Goal: Information Seeking & Learning: Find specific fact

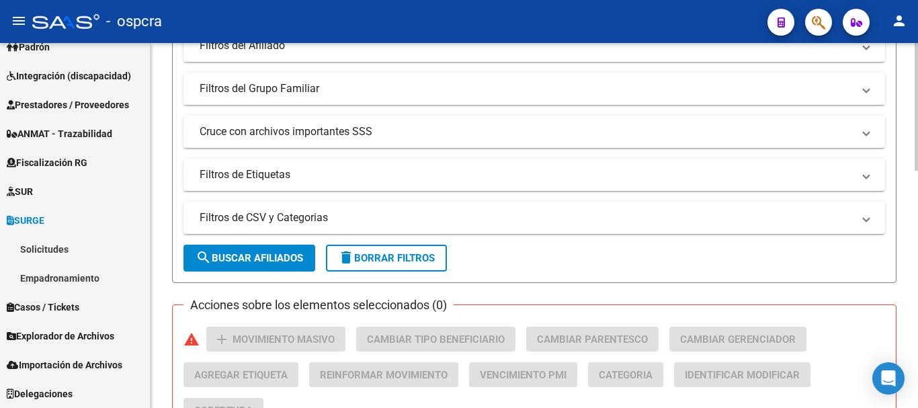
scroll to position [343, 0]
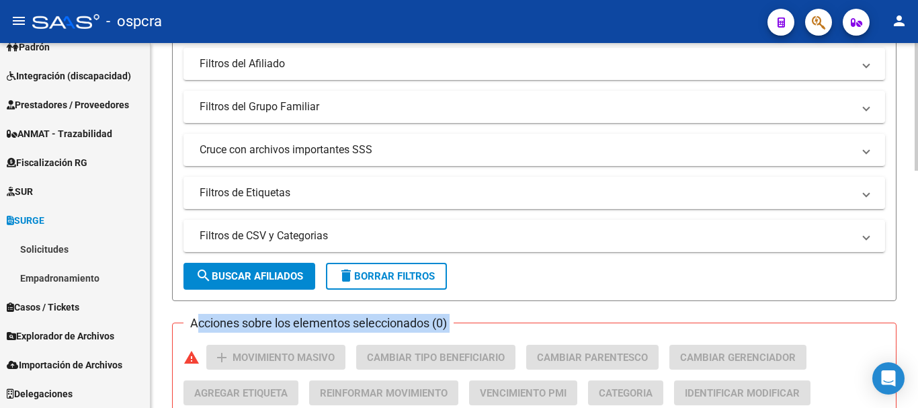
drag, startPoint x: 914, startPoint y: 197, endPoint x: 917, endPoint y: 112, distance: 85.4
click at [917, 112] on div "PADRON -> Afiliados Empadronados (alt+a) add Crear Afiliado file_download Expor…" at bounding box center [535, 216] width 770 height 1033
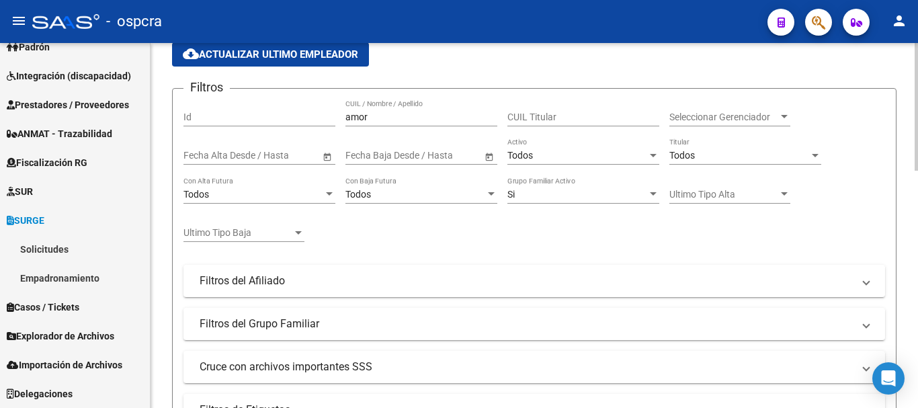
scroll to position [0, 0]
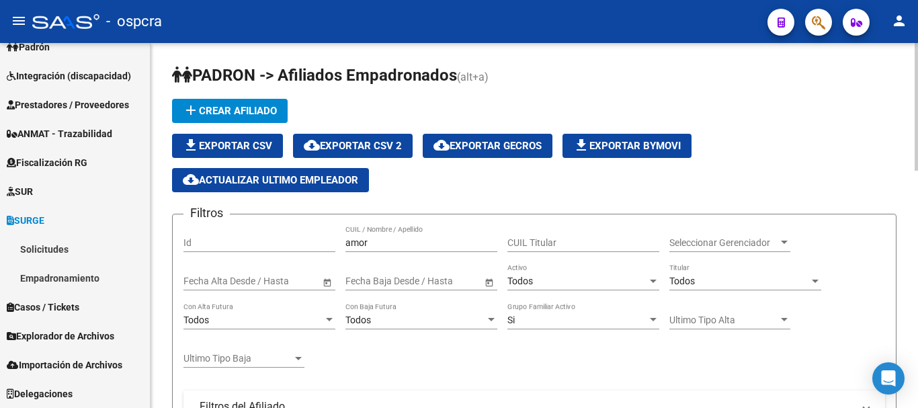
click at [916, 46] on div at bounding box center [915, 107] width 3 height 128
drag, startPoint x: 429, startPoint y: 242, endPoint x: 281, endPoint y: 249, distance: 148.6
click at [281, 249] on div "Filtros Id amor CUIL / Nombre / Apellido CUIL Titular Seleccionar Gerenciador S…" at bounding box center [533, 388] width 701 height 326
type input "SOLOAGA"
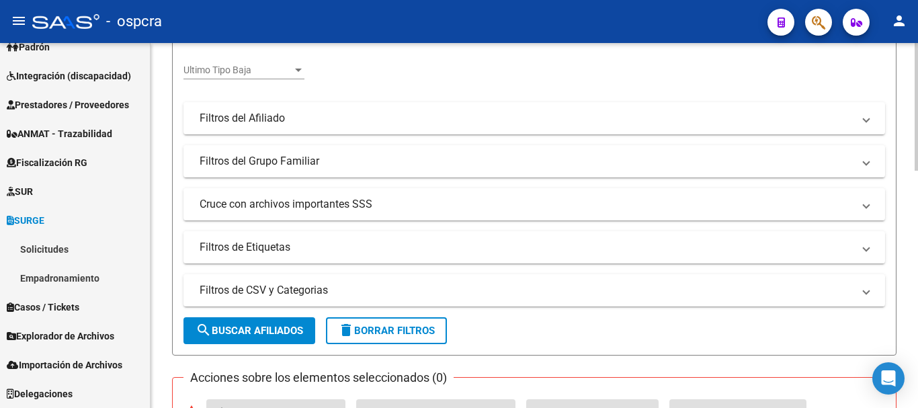
scroll to position [308, 0]
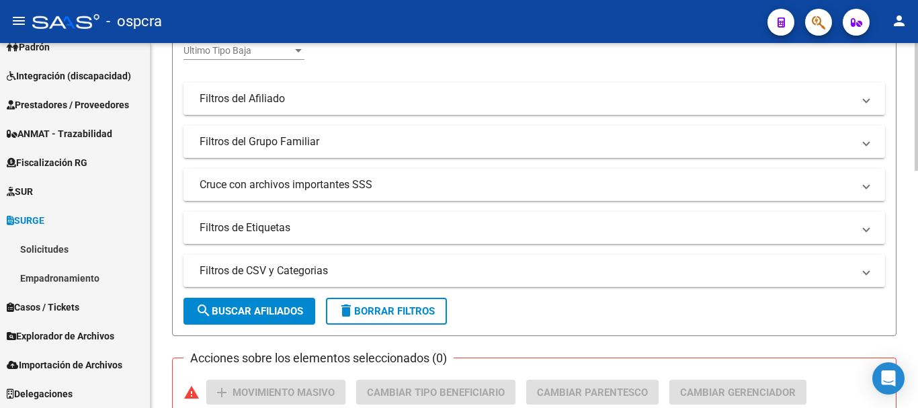
click at [917, 236] on div at bounding box center [915, 216] width 3 height 128
click at [217, 312] on span "search Buscar Afiliados" at bounding box center [248, 311] width 107 height 12
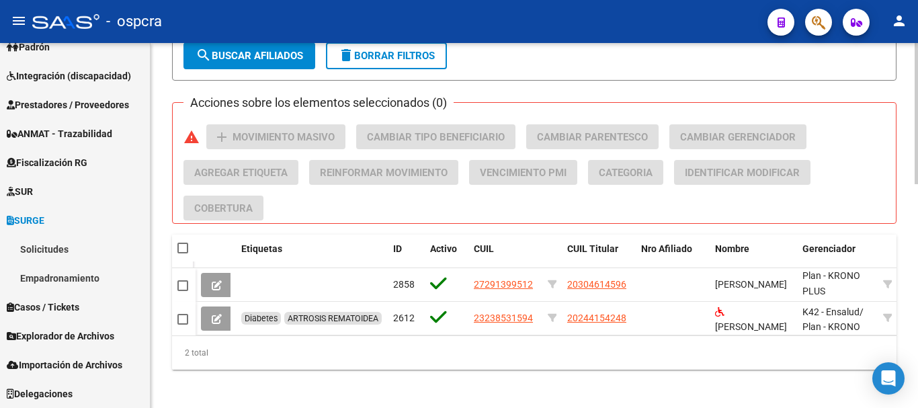
scroll to position [578, 0]
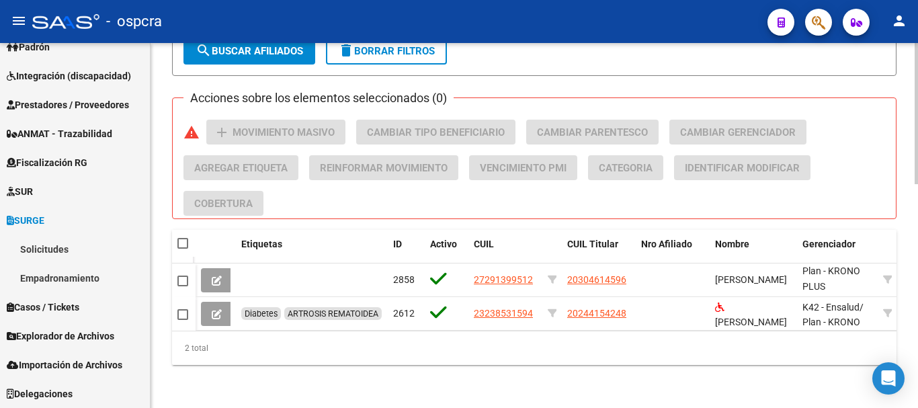
click at [917, 322] on div at bounding box center [915, 337] width 3 height 141
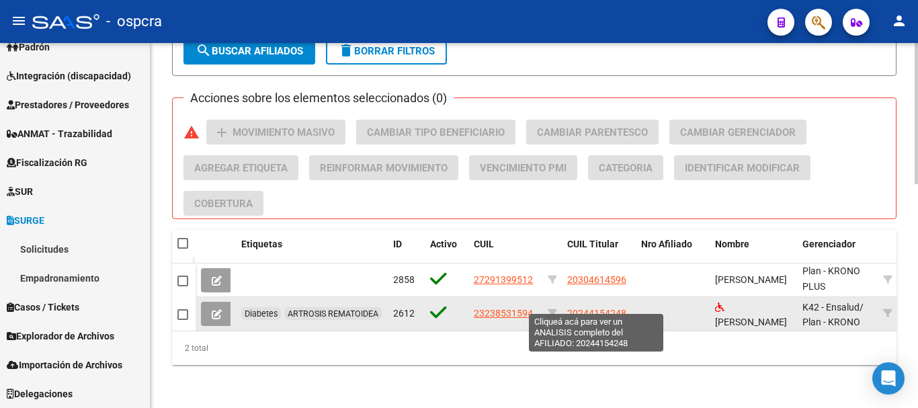
click at [606, 308] on span "20244154248" at bounding box center [596, 313] width 59 height 11
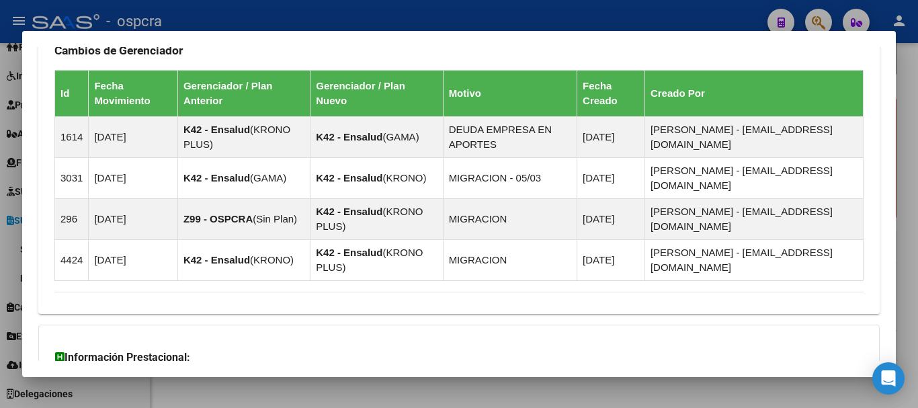
scroll to position [982, 0]
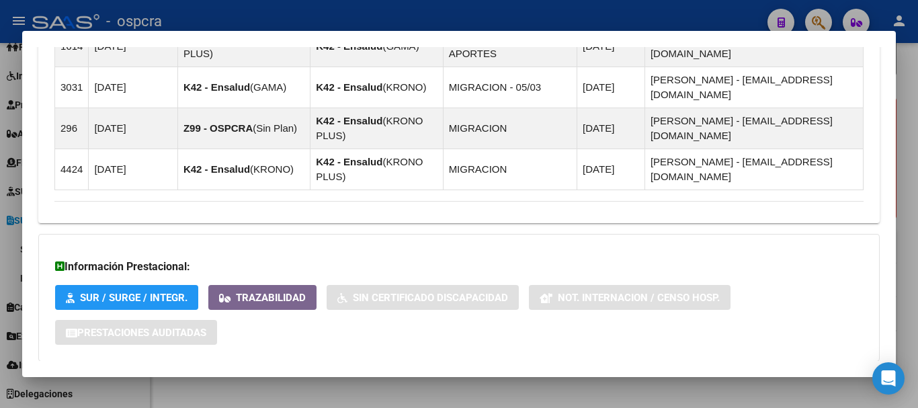
click at [819, 380] on mat-panel-title "Aportes y Contribuciones del Afiliado: 20244154248" at bounding box center [450, 388] width 793 height 16
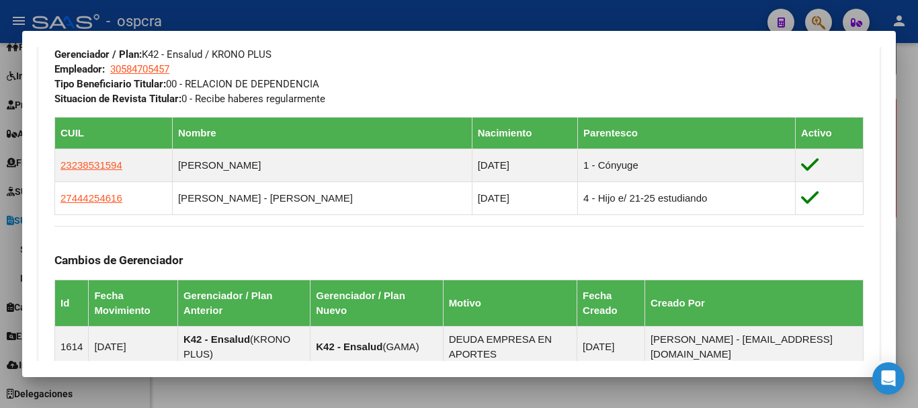
scroll to position [687, 0]
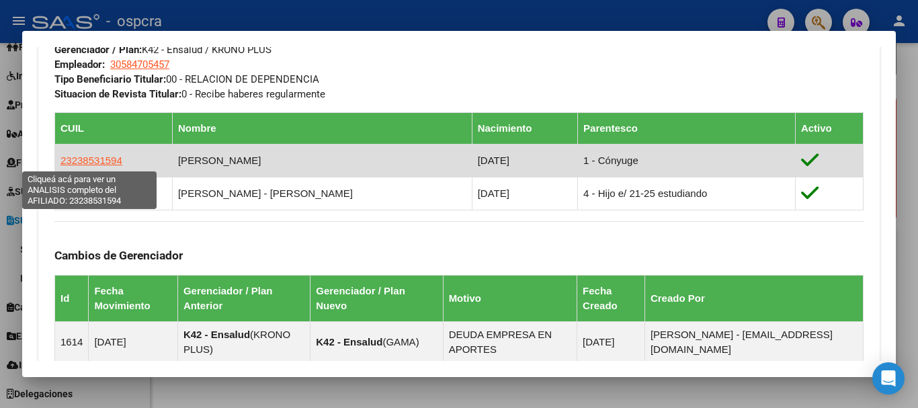
click at [90, 163] on span "23238531594" at bounding box center [91, 159] width 62 height 11
type textarea "23238531594"
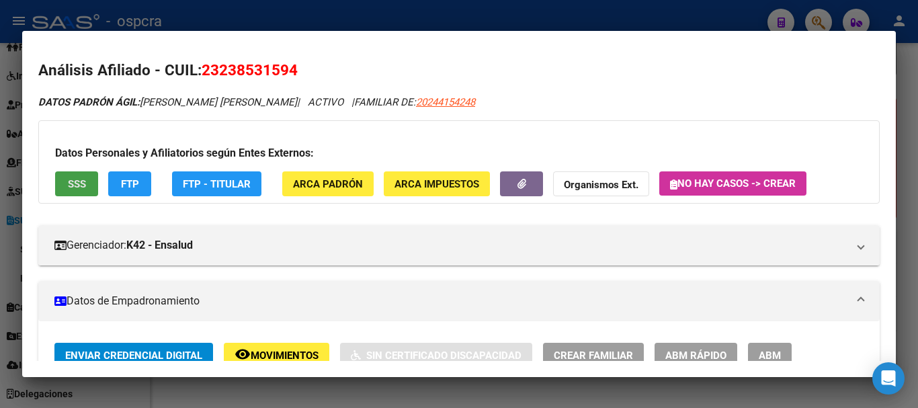
click at [85, 180] on span "SSS" at bounding box center [77, 184] width 18 height 12
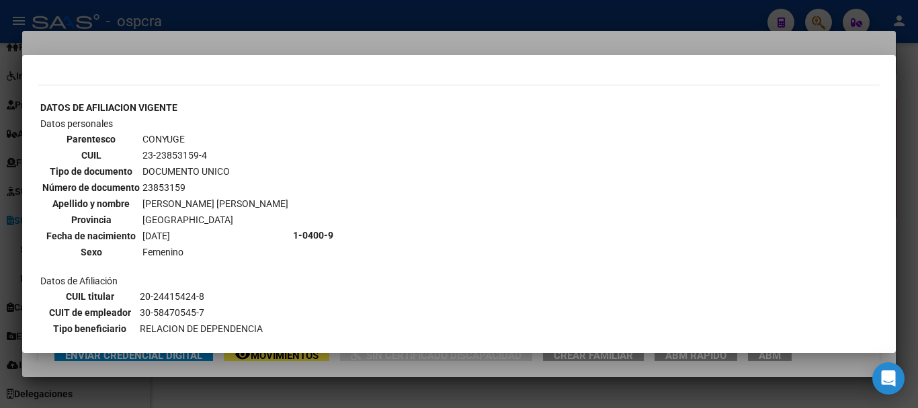
scroll to position [485, 0]
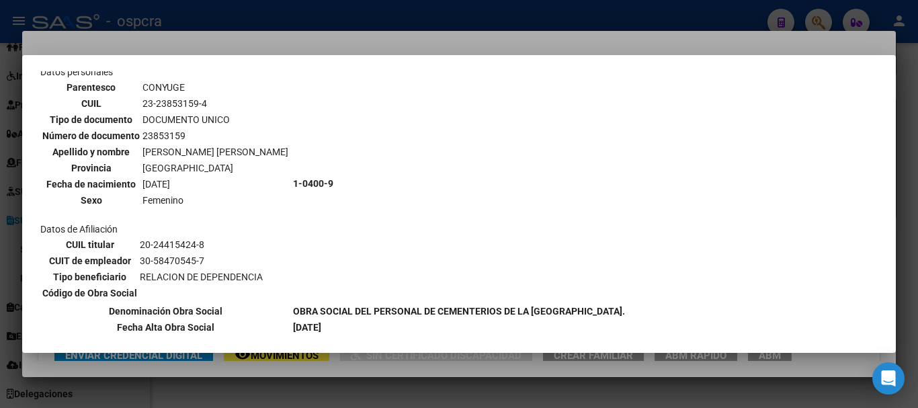
click at [0, 130] on div at bounding box center [459, 204] width 918 height 408
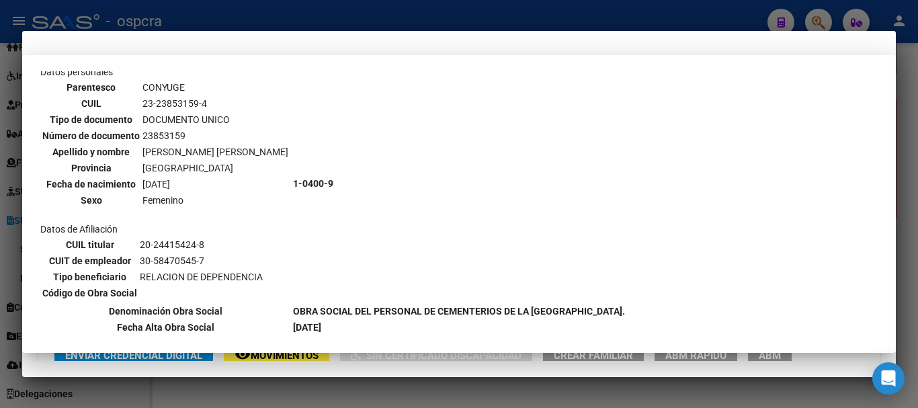
click at [0, 130] on div at bounding box center [459, 204] width 918 height 408
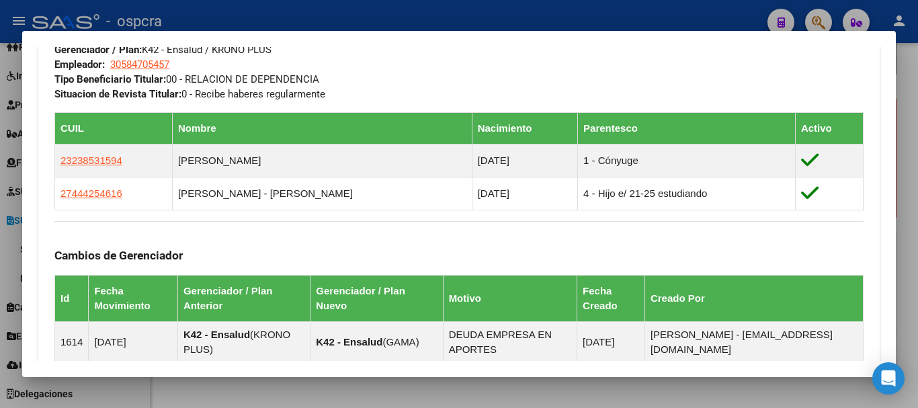
click at [48, 147] on div "Enviar Credencial Digital remove_red_eye Movimientos Sin Certificado Discapacid…" at bounding box center [458, 82] width 841 height 852
click at [9, 172] on div at bounding box center [459, 204] width 918 height 408
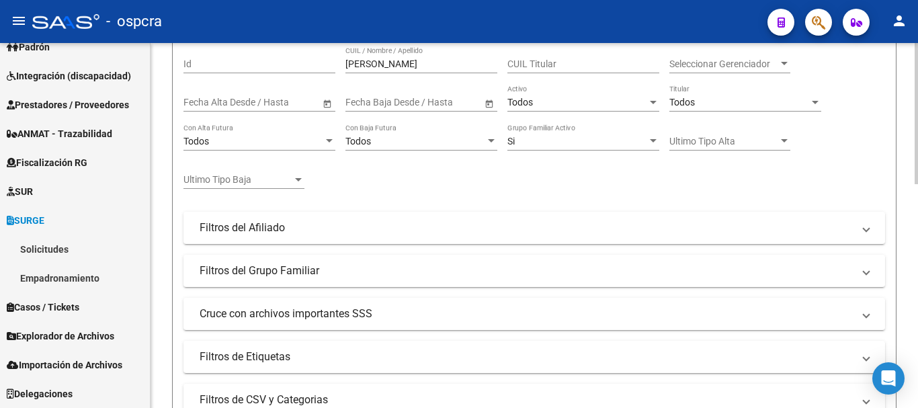
scroll to position [175, 0]
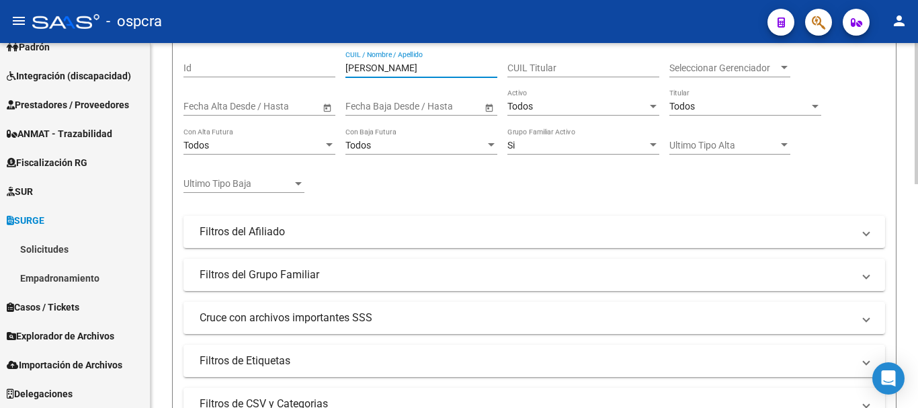
drag, startPoint x: 421, startPoint y: 70, endPoint x: 309, endPoint y: 69, distance: 111.5
click at [309, 69] on div "Filtros Id SOLOAGA CUIL / Nombre / Apellido CUIL Titular Seleccionar Gerenciado…" at bounding box center [533, 213] width 701 height 326
type input "vallejos"
click at [912, 148] on div "PADRON -> Afiliados Empadronados (alt+a) add Crear Afiliado file_download Expor…" at bounding box center [533, 334] width 767 height 932
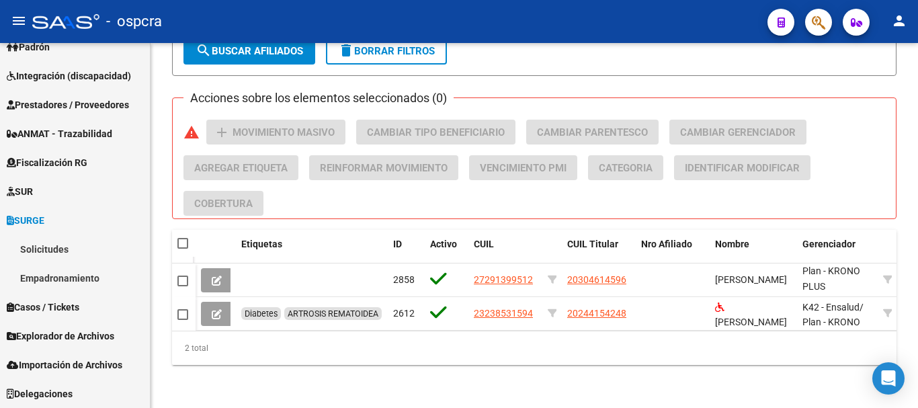
click at [270, 42] on mat-toolbar "menu - ospcra person" at bounding box center [459, 21] width 918 height 43
click at [270, 53] on button "search Buscar Afiliados" at bounding box center [249, 51] width 132 height 27
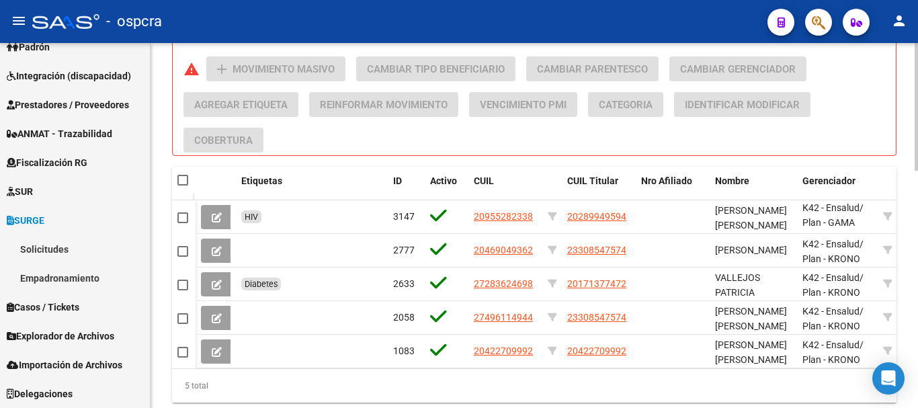
scroll to position [646, 0]
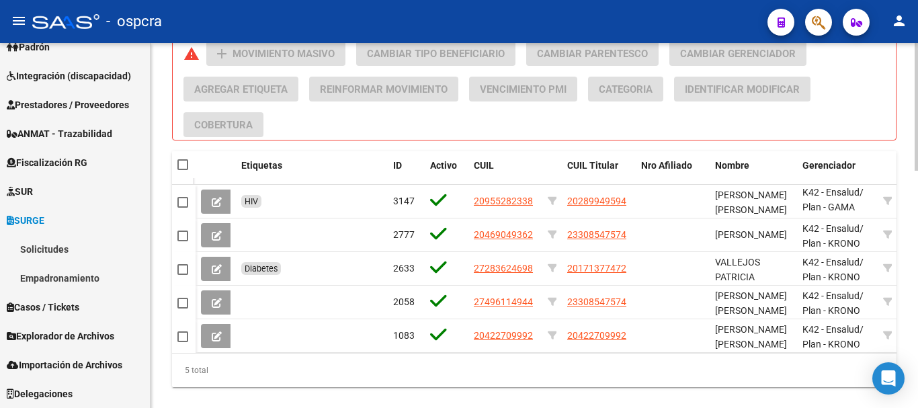
click at [917, 283] on div at bounding box center [915, 336] width 3 height 128
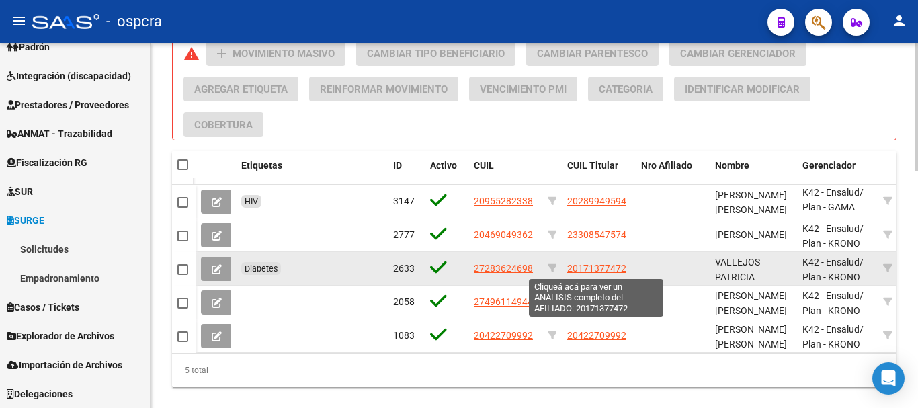
click at [589, 263] on span "20171377472" at bounding box center [596, 268] width 59 height 11
type textarea "20171377472"
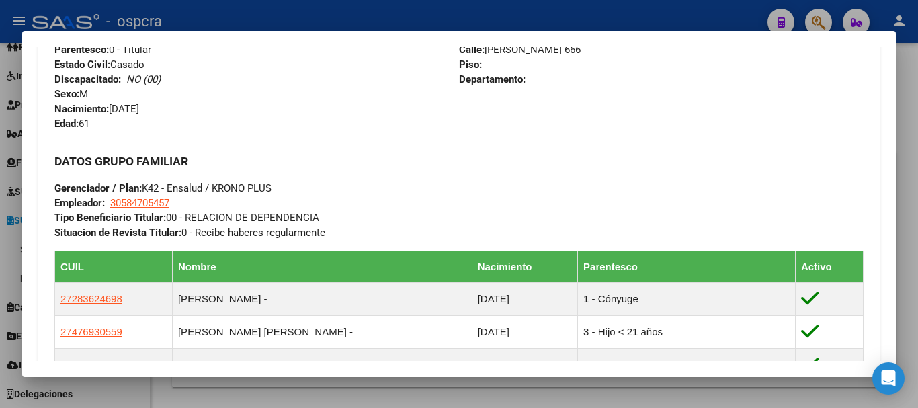
scroll to position [1015, 0]
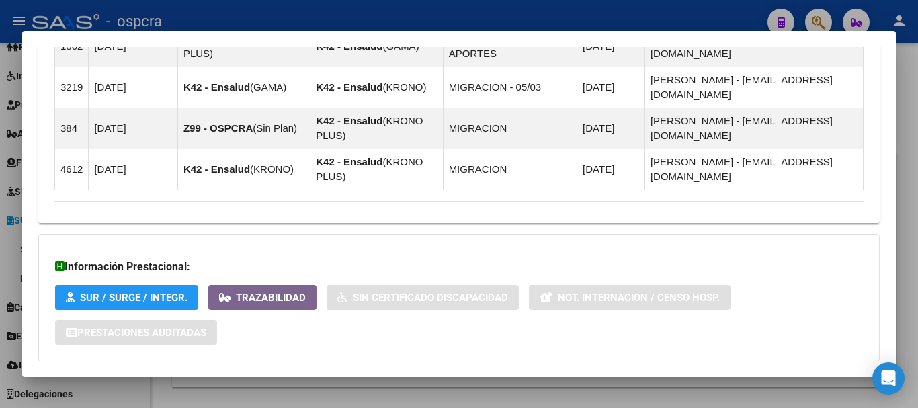
click at [535, 380] on mat-panel-title "Aportes y Contribuciones del Afiliado: 20171377472" at bounding box center [450, 388] width 793 height 16
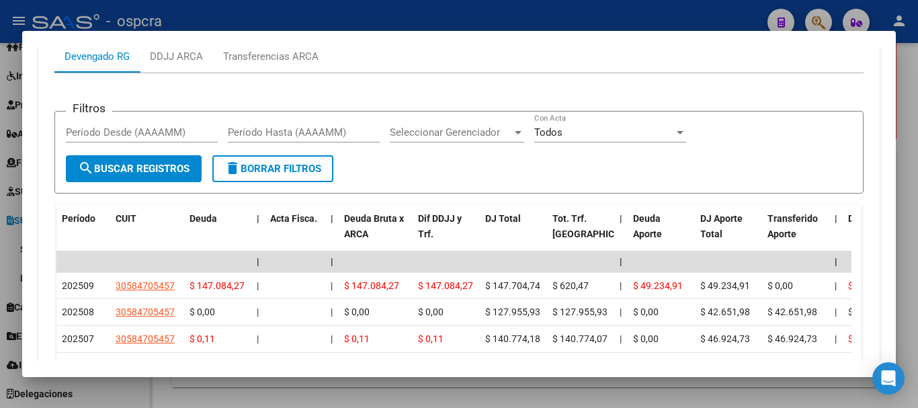
scroll to position [1494, 0]
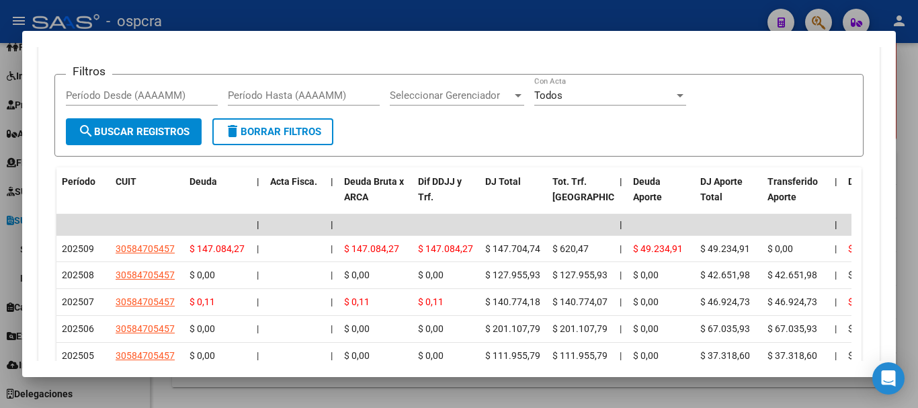
click at [0, 190] on div at bounding box center [459, 204] width 918 height 408
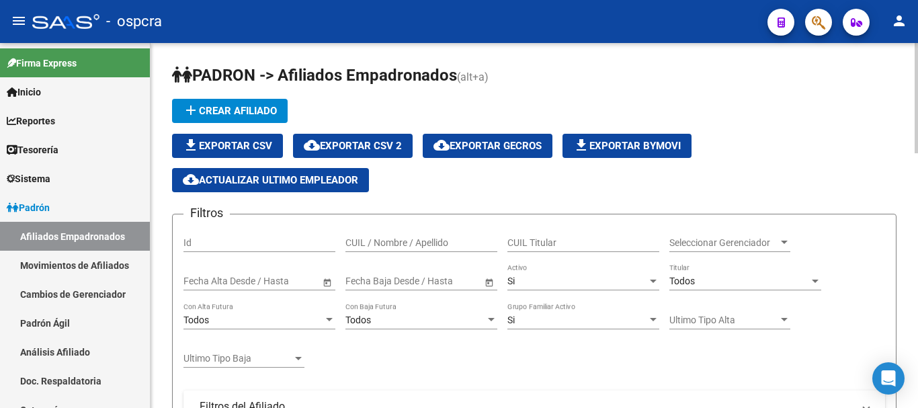
click at [425, 247] on input "CUIL / Nombre / Apellido" at bounding box center [421, 242] width 152 height 11
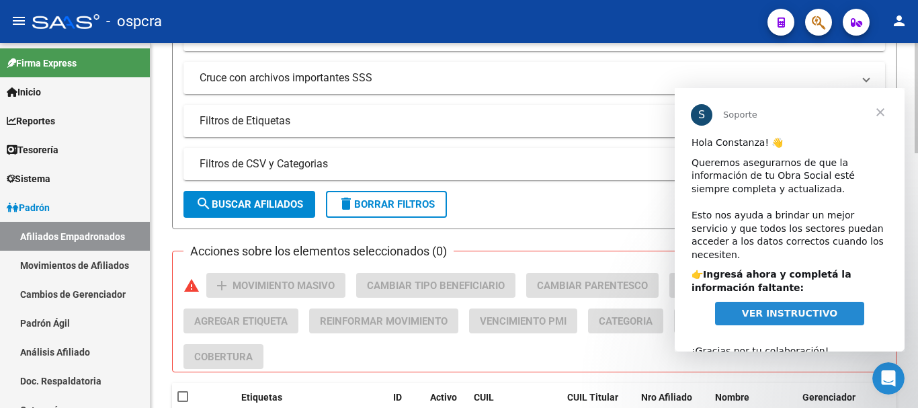
scroll to position [470, 0]
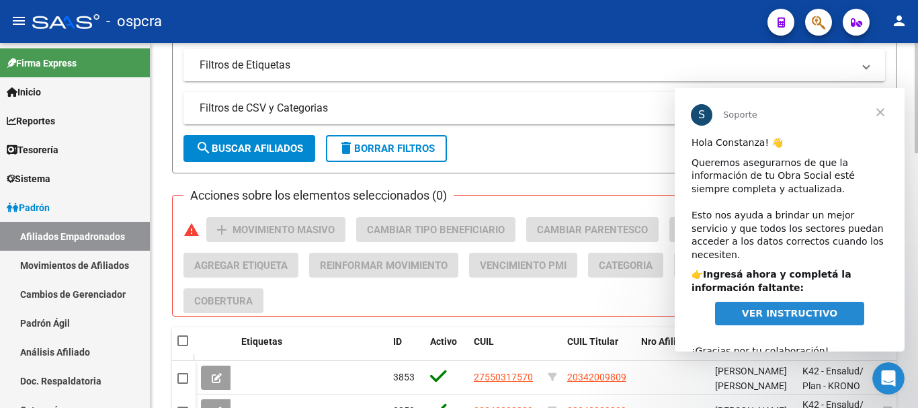
click at [292, 147] on span "search Buscar Afiliados" at bounding box center [248, 148] width 107 height 12
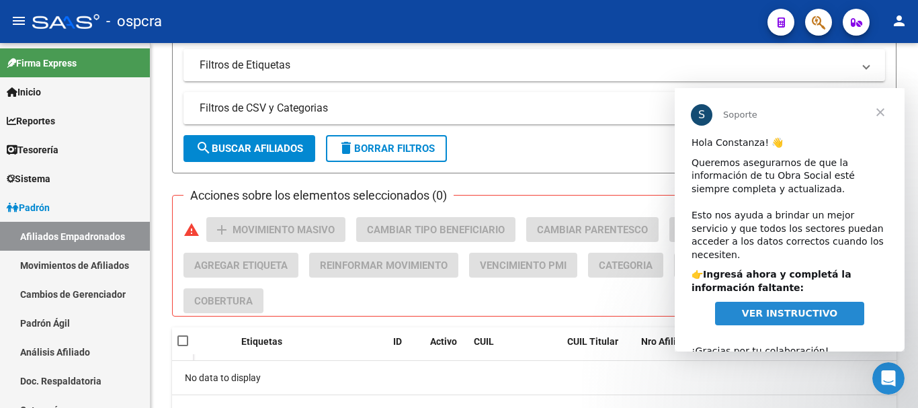
click at [877, 109] on span "Cerrar" at bounding box center [880, 112] width 48 height 48
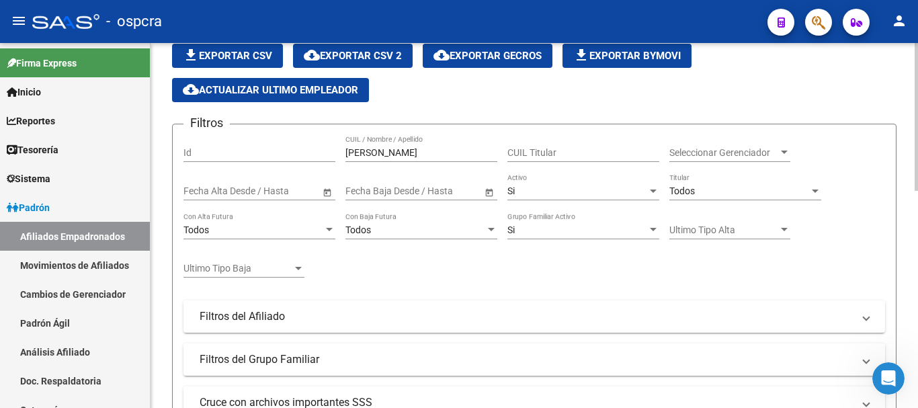
click at [916, 140] on div at bounding box center [915, 153] width 3 height 148
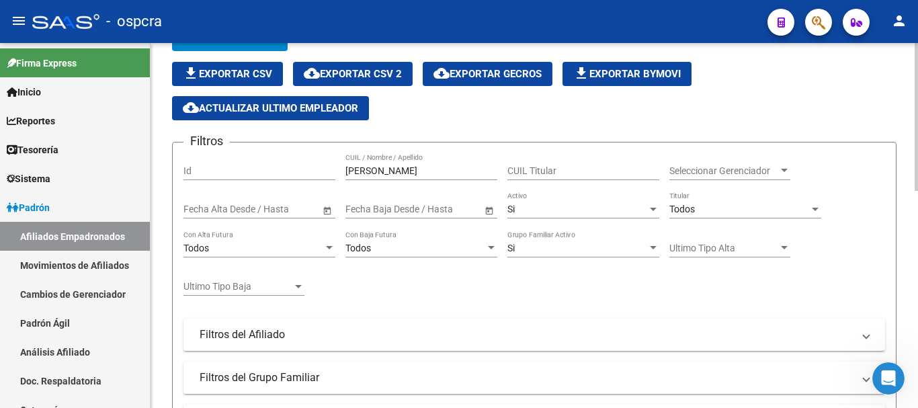
click at [653, 204] on div at bounding box center [653, 209] width 12 height 11
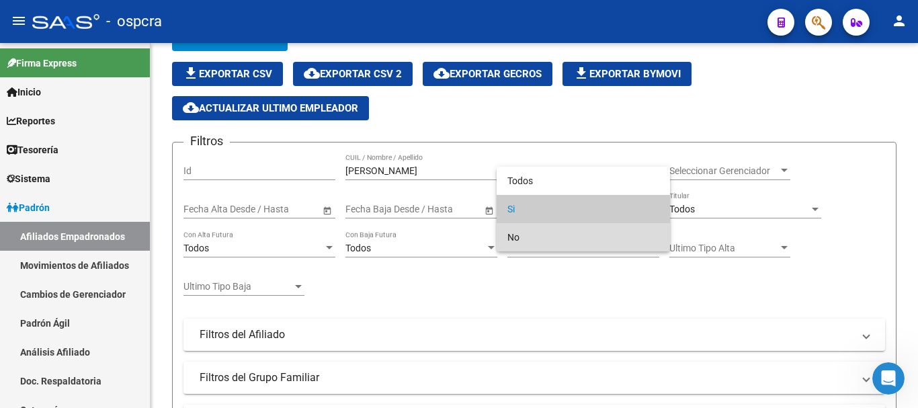
click at [602, 240] on span "No" at bounding box center [583, 237] width 152 height 28
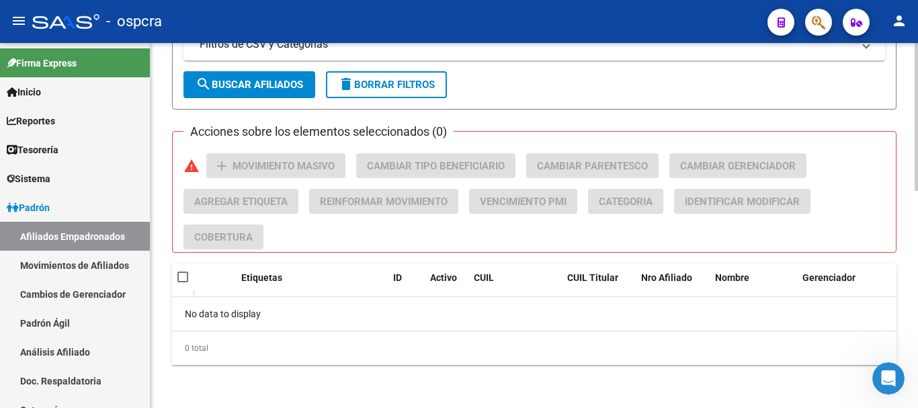
click at [917, 388] on div at bounding box center [915, 334] width 3 height 148
click at [250, 84] on span "search Buscar Afiliados" at bounding box center [248, 85] width 107 height 12
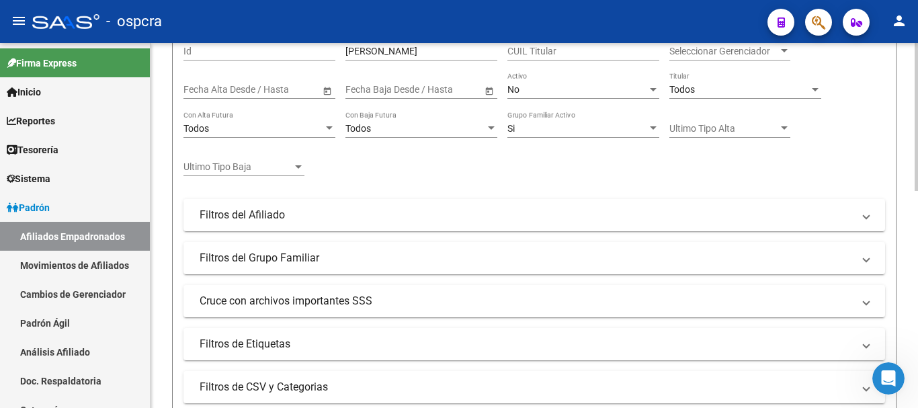
scroll to position [130, 0]
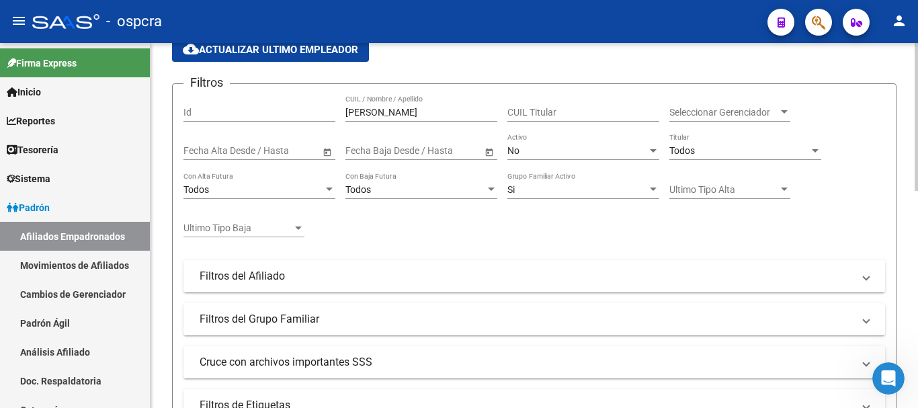
click at [917, 112] on div at bounding box center [915, 170] width 3 height 148
click at [387, 112] on input "[PERSON_NAME]" at bounding box center [421, 112] width 152 height 11
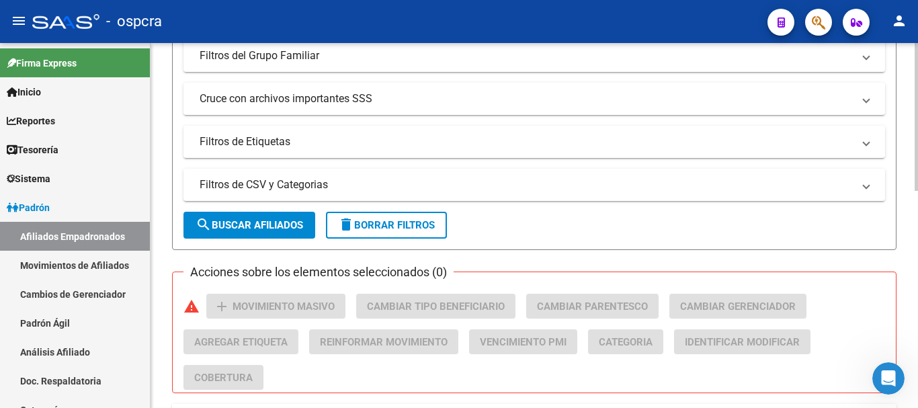
scroll to position [438, 0]
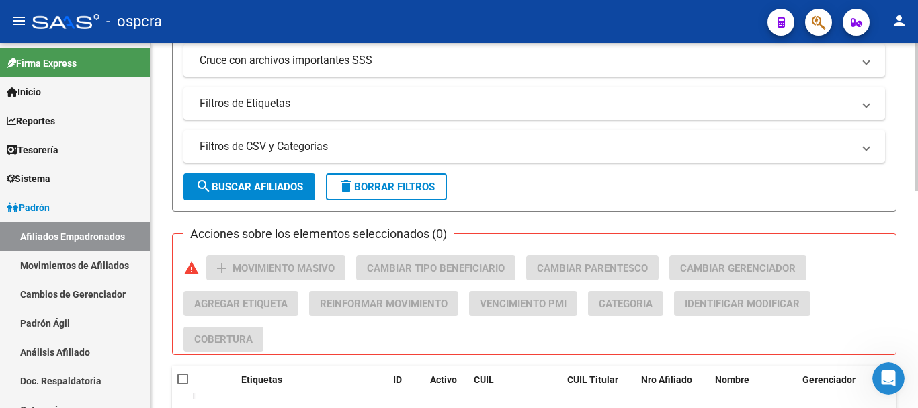
click at [904, 252] on div "[PERSON_NAME] -> Afiliados Empadronados (alt+a) add Crear Afiliado file_downloa…" at bounding box center [535, 60] width 770 height 899
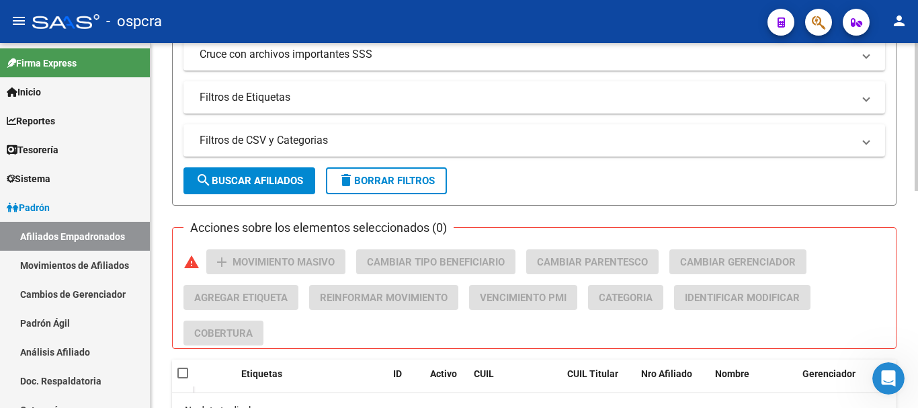
type input "[PERSON_NAME]"
click at [230, 190] on button "search Buscar Afiliados" at bounding box center [249, 180] width 132 height 27
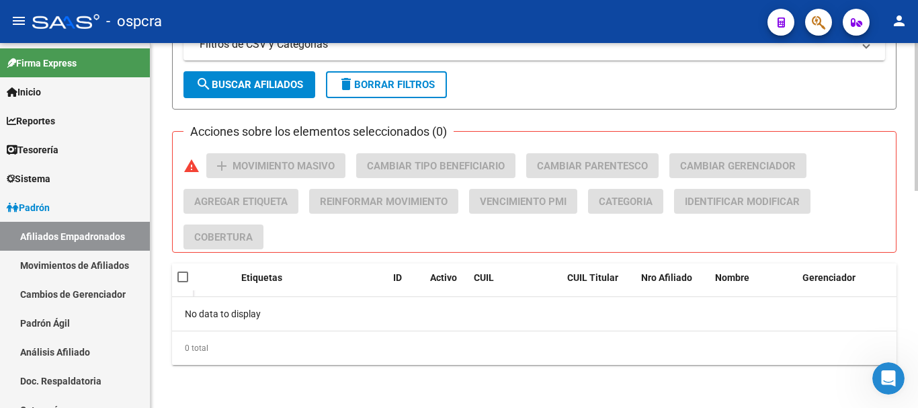
scroll to position [107, 0]
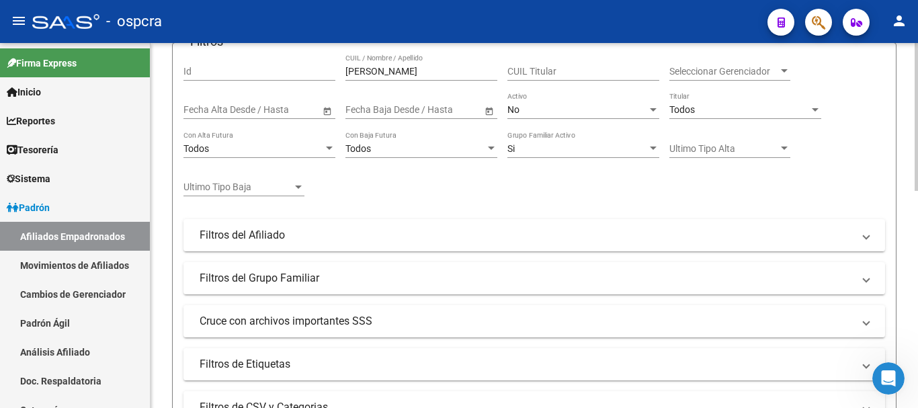
click at [916, 112] on div at bounding box center [915, 186] width 3 height 148
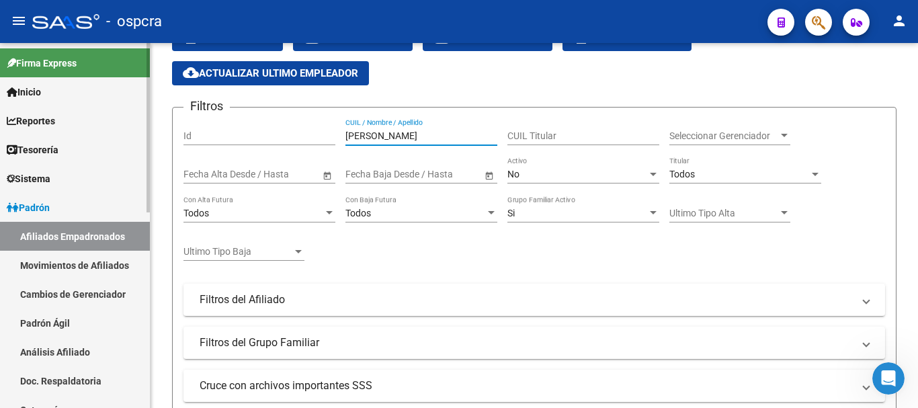
drag, startPoint x: 412, startPoint y: 130, endPoint x: 117, endPoint y: 130, distance: 295.6
click at [128, 130] on mat-sidenav-container "Firma Express Inicio Calendario SSS Instructivos Contacto OS Reportes Ingresos …" at bounding box center [459, 225] width 918 height 365
type input "43263701"
click at [588, 169] on div "No" at bounding box center [577, 174] width 140 height 11
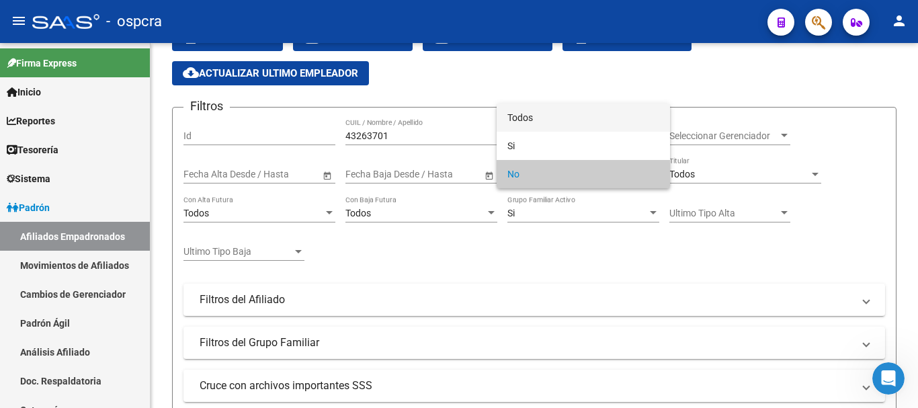
click at [578, 116] on span "Todos" at bounding box center [583, 117] width 152 height 28
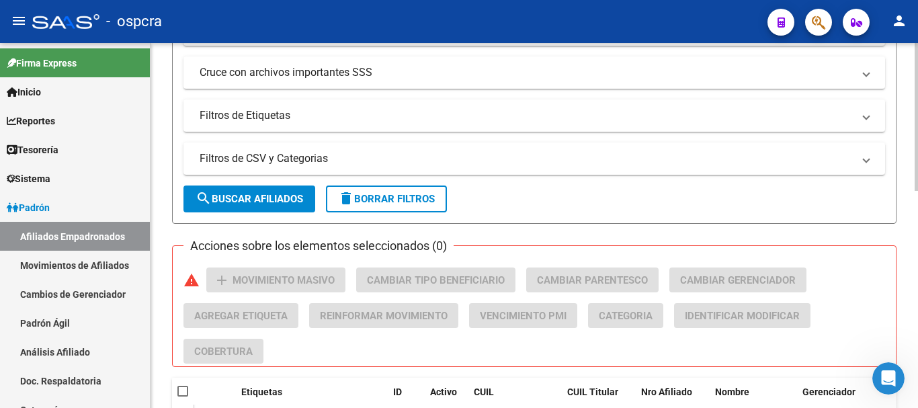
scroll to position [500, 0]
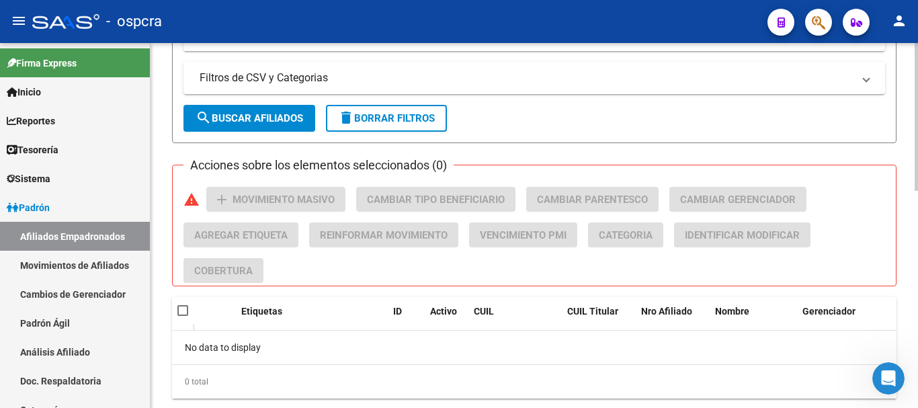
click at [917, 321] on div at bounding box center [915, 320] width 3 height 148
click at [191, 124] on button "search Buscar Afiliados" at bounding box center [249, 118] width 132 height 27
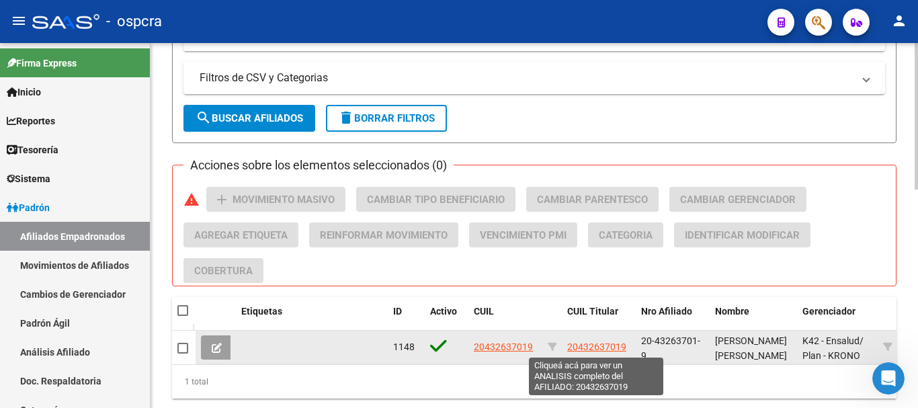
click at [602, 347] on span "20432637019" at bounding box center [596, 346] width 59 height 11
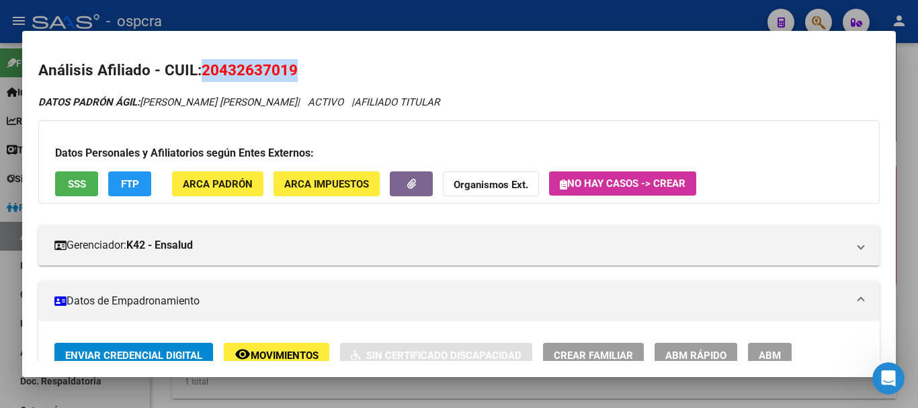
drag, startPoint x: 204, startPoint y: 69, endPoint x: 325, endPoint y: 67, distance: 120.9
click at [322, 71] on h2 "Análisis Afiliado - CUIL: 20432637019" at bounding box center [458, 70] width 841 height 23
copy span "20432637019"
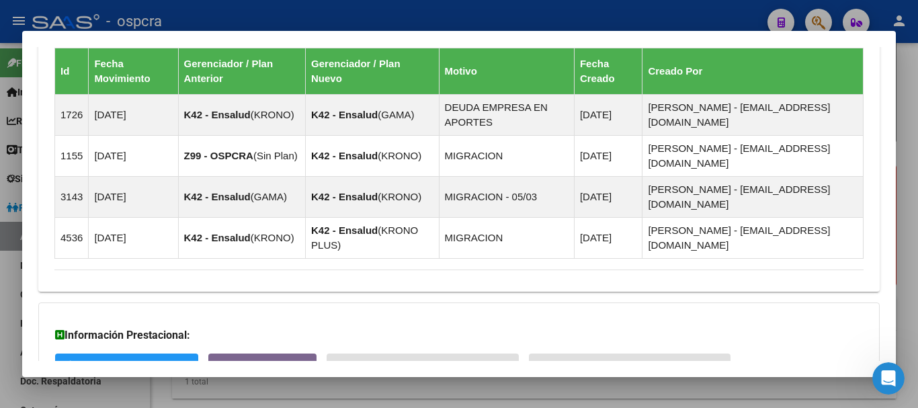
scroll to position [903, 0]
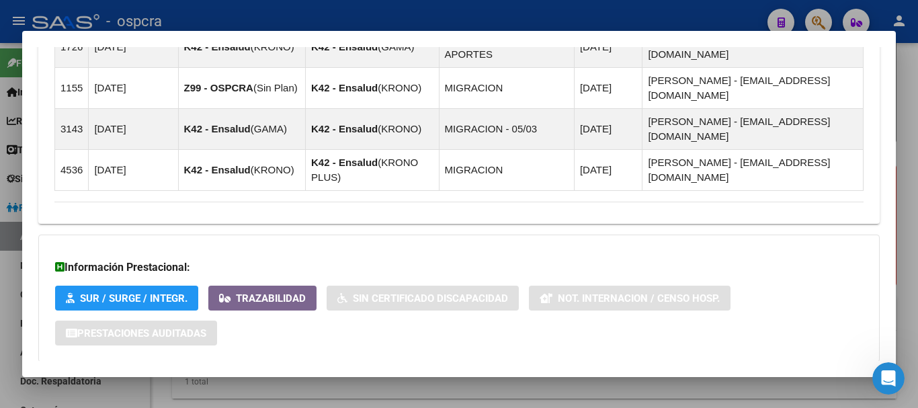
click at [210, 382] on span "Aportes y Contribuciones del Afiliado: 20432637019" at bounding box center [201, 388] width 252 height 13
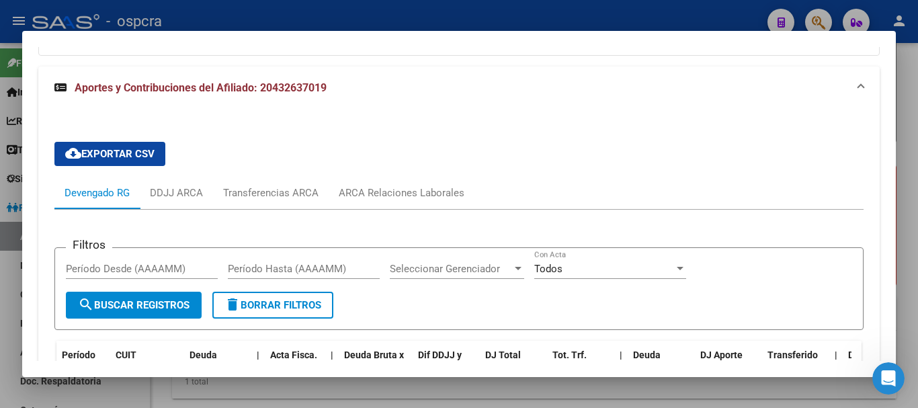
scroll to position [1245, 0]
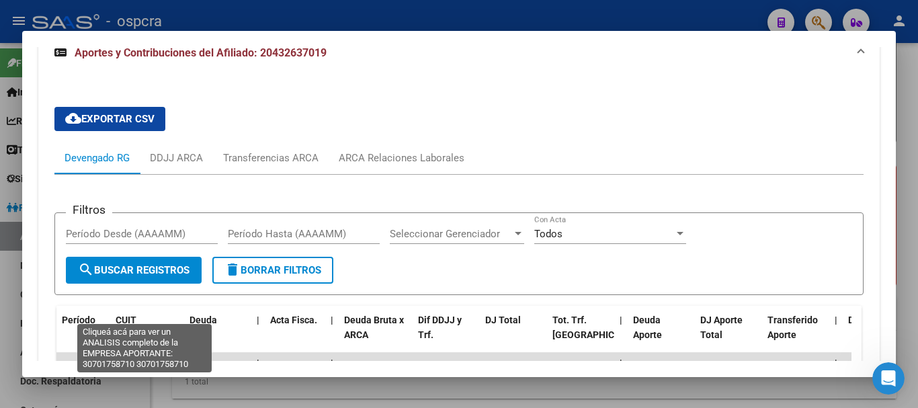
click at [161, 381] on span "30701758710" at bounding box center [145, 386] width 59 height 11
type textarea "30701758710"
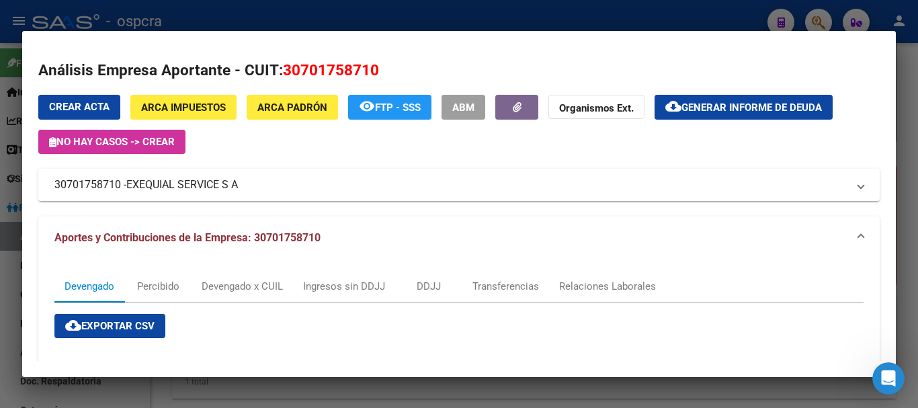
click at [0, 128] on div at bounding box center [459, 204] width 918 height 408
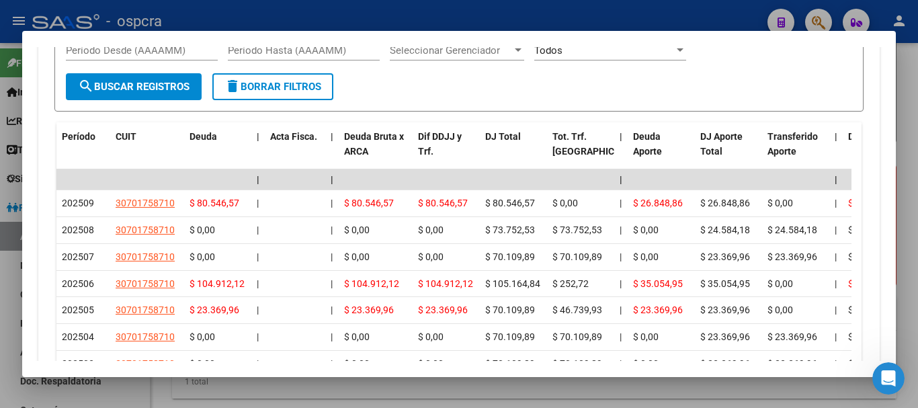
scroll to position [1507, 0]
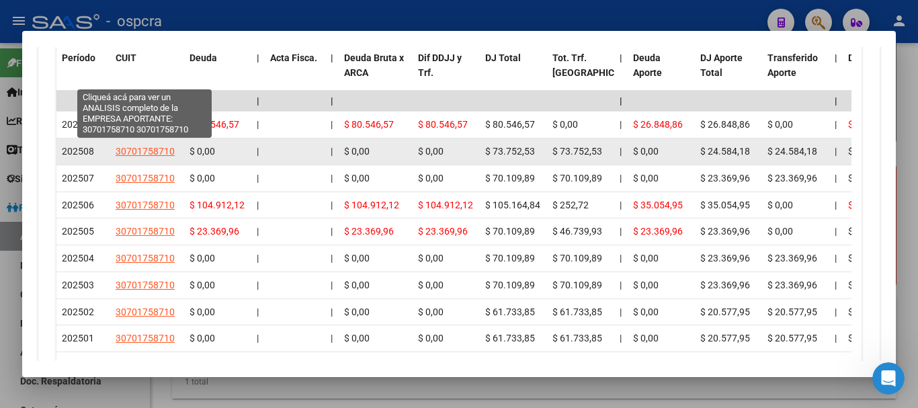
click at [142, 146] on span "30701758710" at bounding box center [145, 151] width 59 height 11
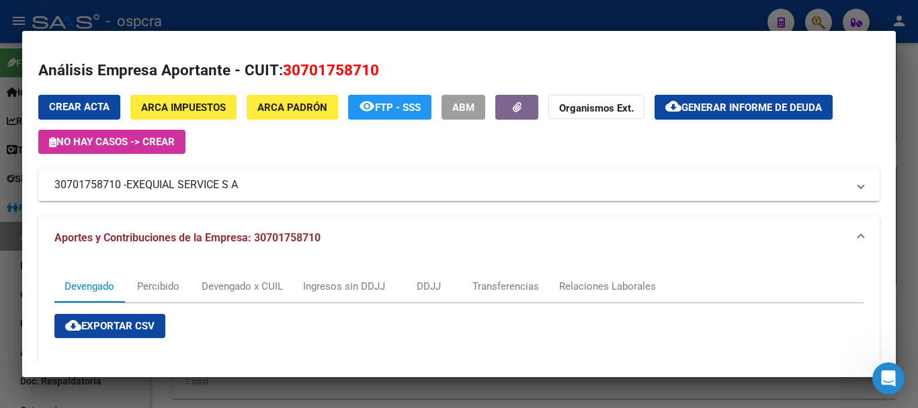
click at [783, 16] on div at bounding box center [459, 204] width 918 height 408
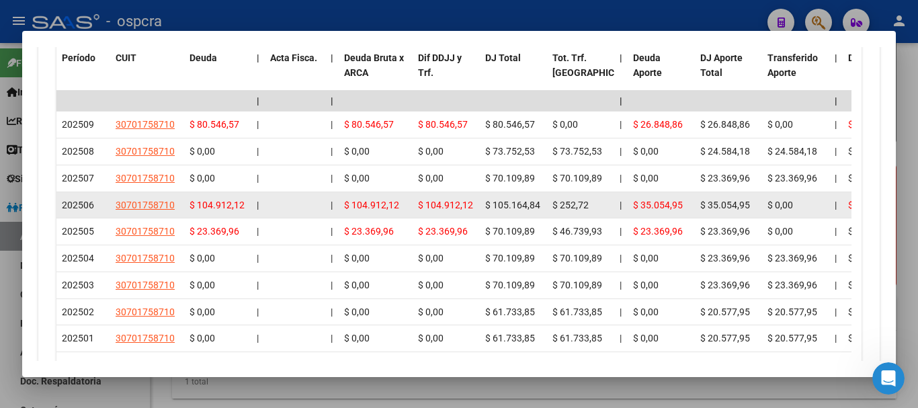
click at [137, 197] on app-link-go-to "30701758710" at bounding box center [145, 204] width 59 height 15
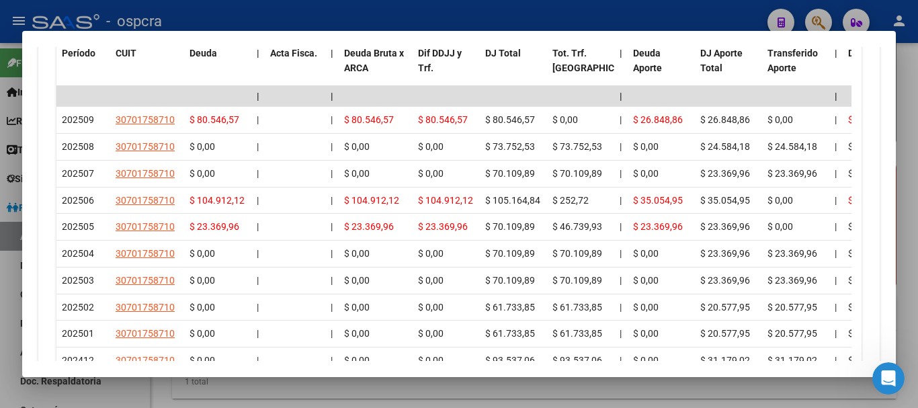
scroll to position [1494, 0]
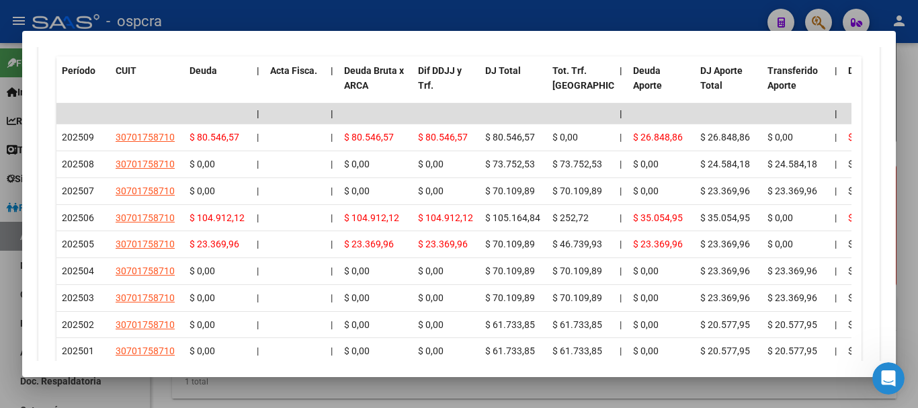
click at [831, 406] on icon "go to next page" at bounding box center [839, 414] width 17 height 16
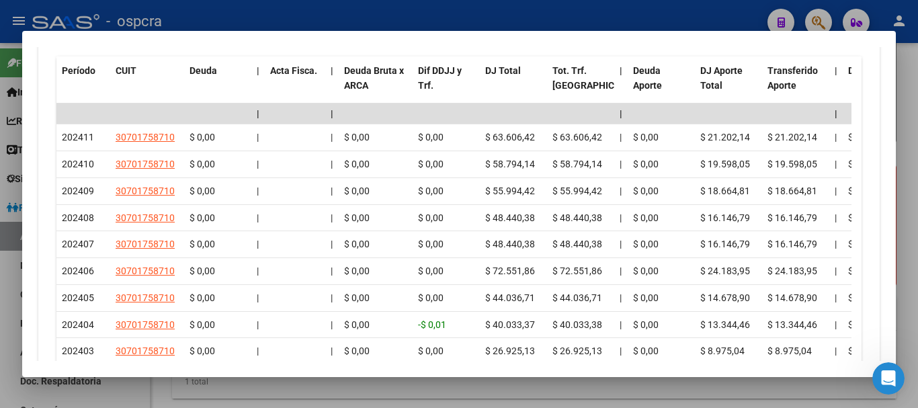
click at [831, 406] on icon "go to next page" at bounding box center [839, 414] width 17 height 16
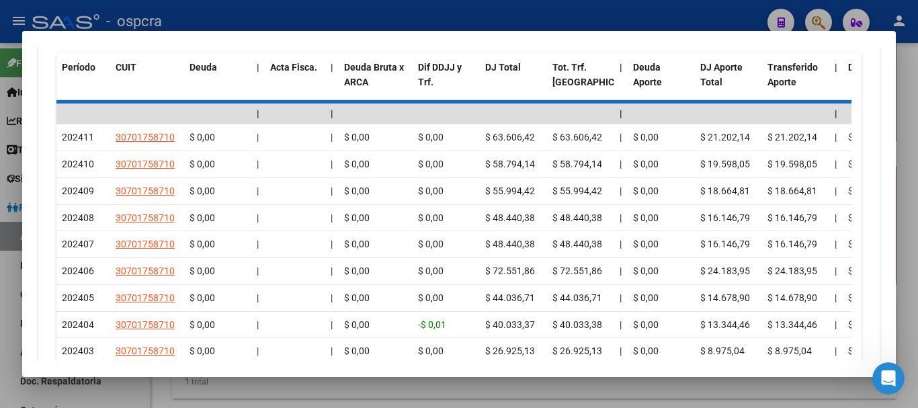
scroll to position [1431, 0]
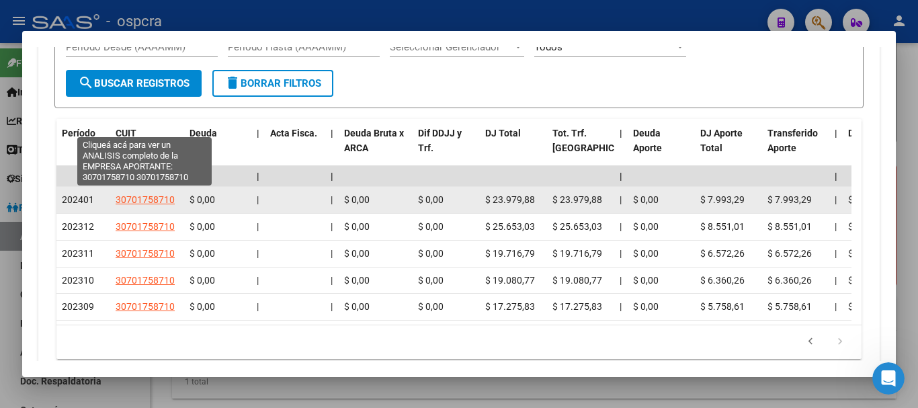
drag, startPoint x: 175, startPoint y: 124, endPoint x: 116, endPoint y: 120, distance: 59.3
click at [116, 192] on div "30701758710" at bounding box center [147, 199] width 63 height 15
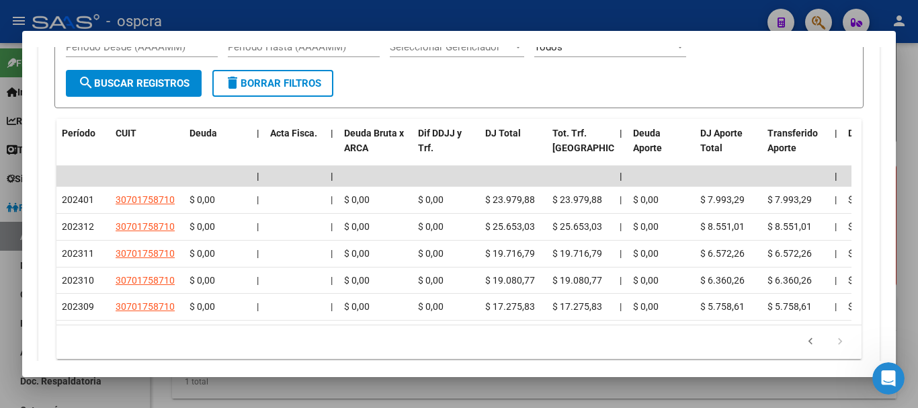
copy span "30701758710"
click at [801, 335] on icon "go to previous page" at bounding box center [809, 343] width 17 height 16
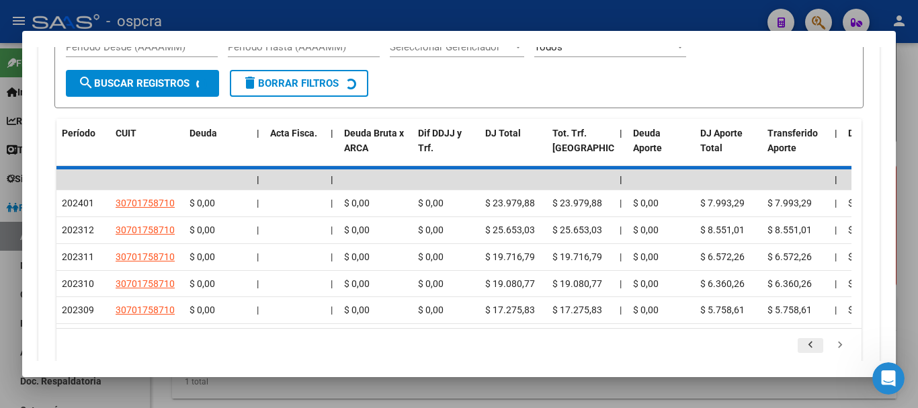
click at [799, 328] on div "30 total 1 2 3" at bounding box center [458, 345] width 805 height 34
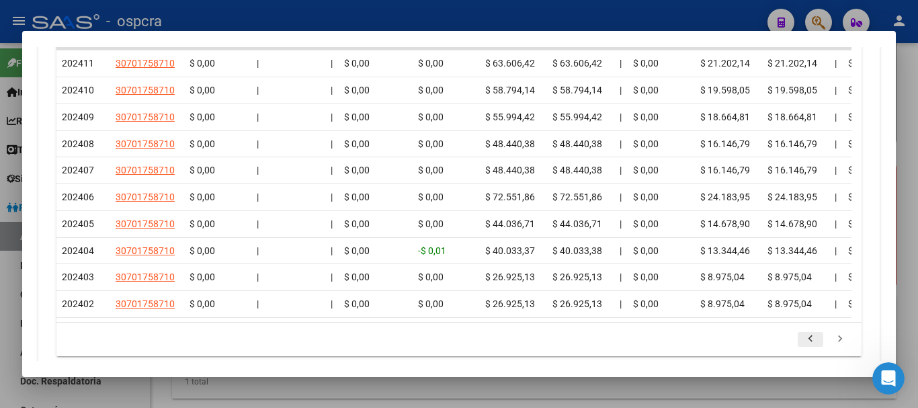
click at [801, 333] on icon "go to previous page" at bounding box center [809, 341] width 17 height 16
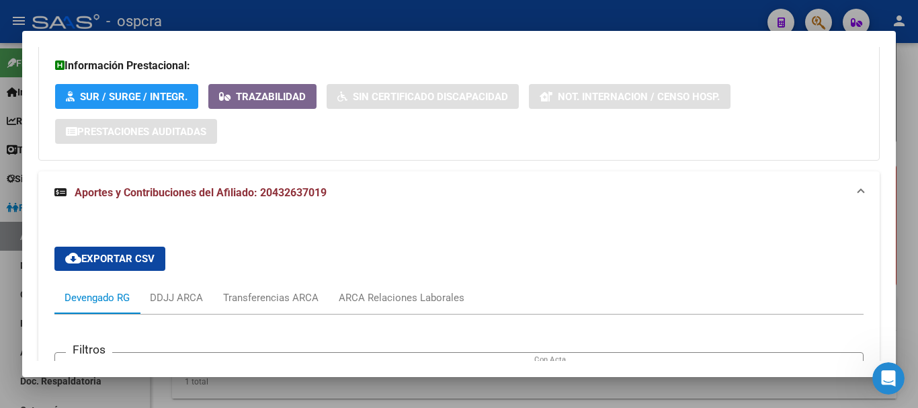
scroll to position [1100, 0]
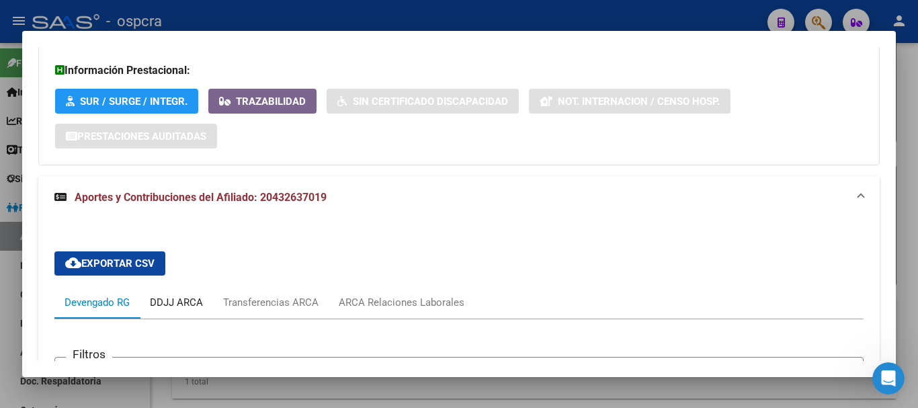
click at [173, 295] on div "DDJJ ARCA" at bounding box center [176, 302] width 53 height 15
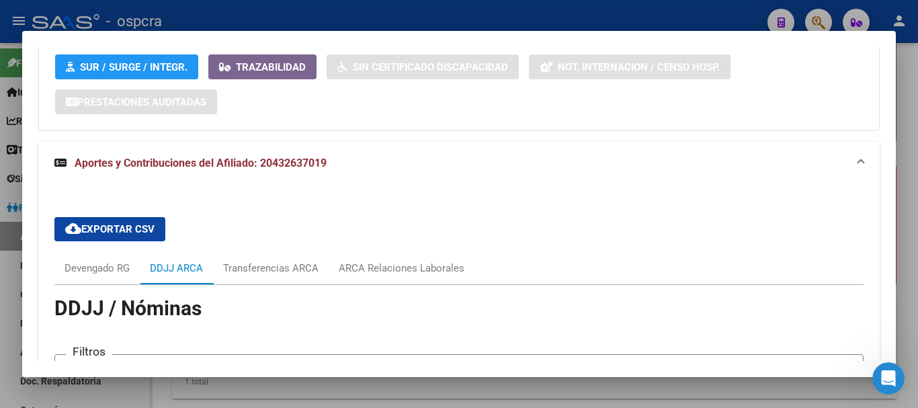
scroll to position [1117, 0]
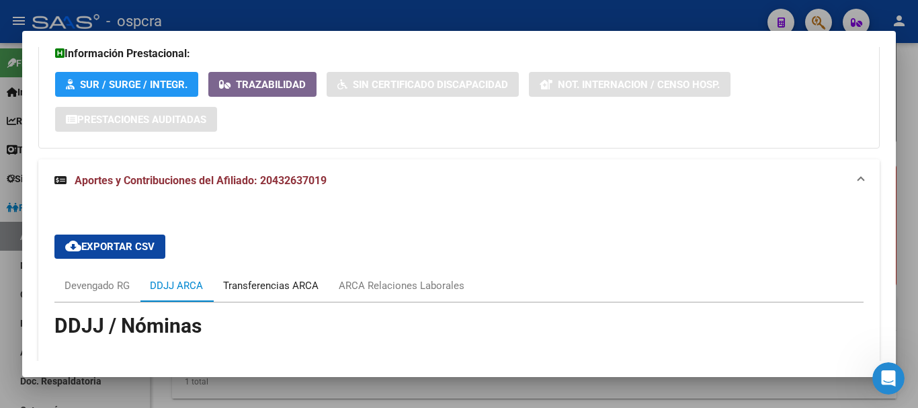
click at [292, 278] on div "Transferencias ARCA" at bounding box center [270, 285] width 95 height 15
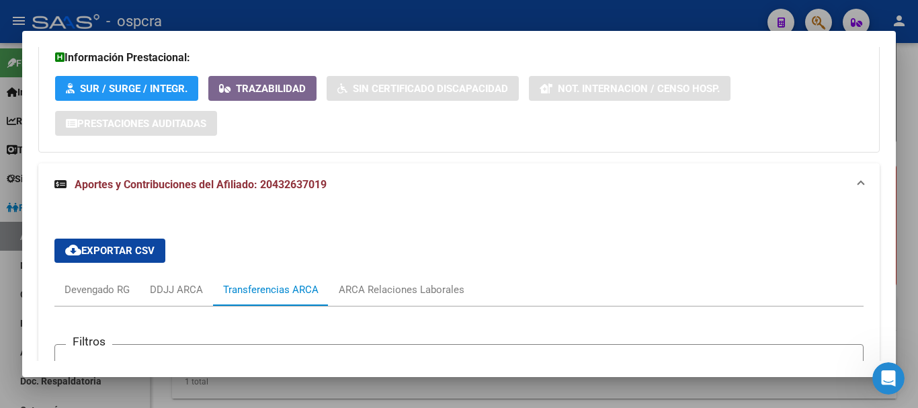
scroll to position [995, 0]
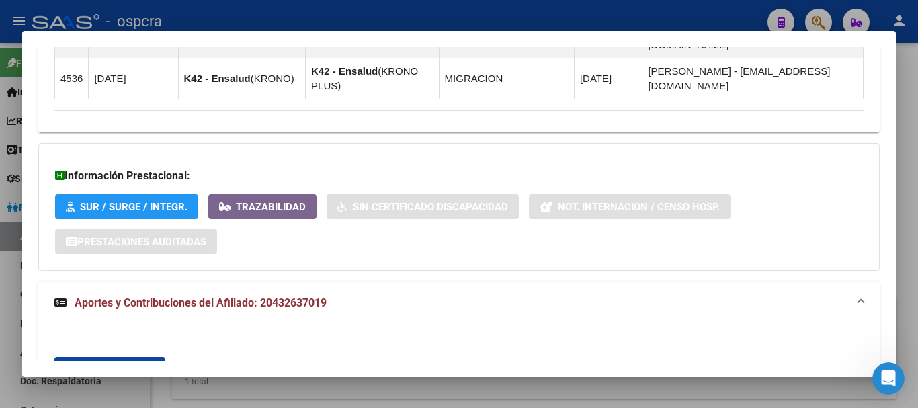
click at [409, 392] on div "ARCA Relaciones Laborales" at bounding box center [401, 408] width 146 height 32
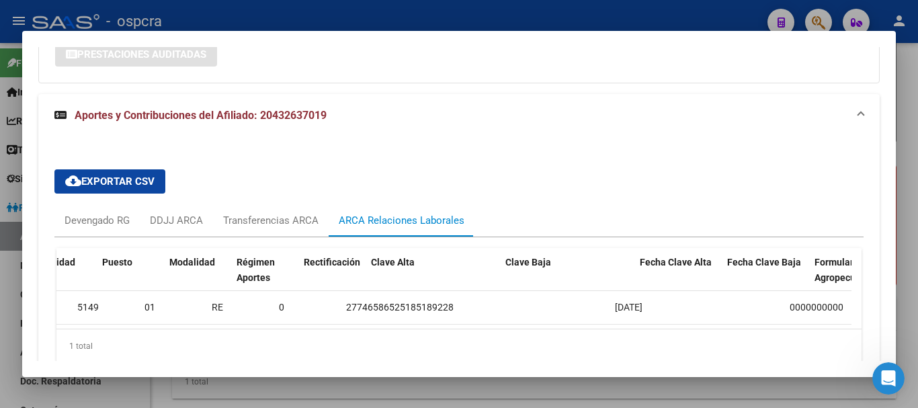
scroll to position [0, 0]
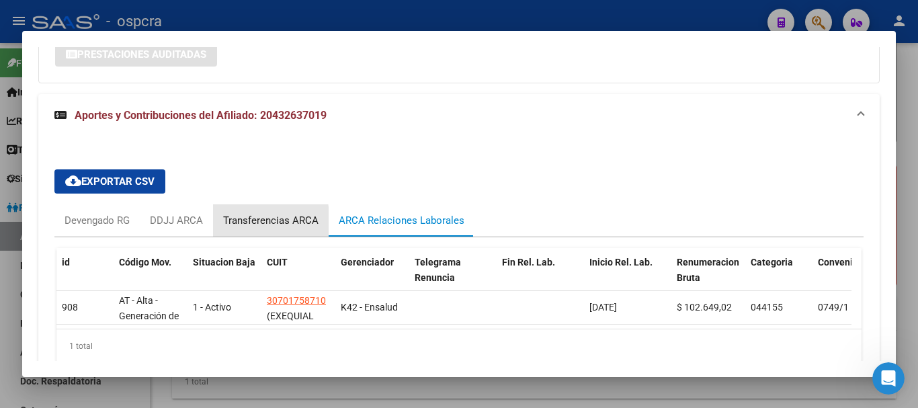
click at [241, 213] on div "Transferencias ARCA" at bounding box center [270, 220] width 95 height 15
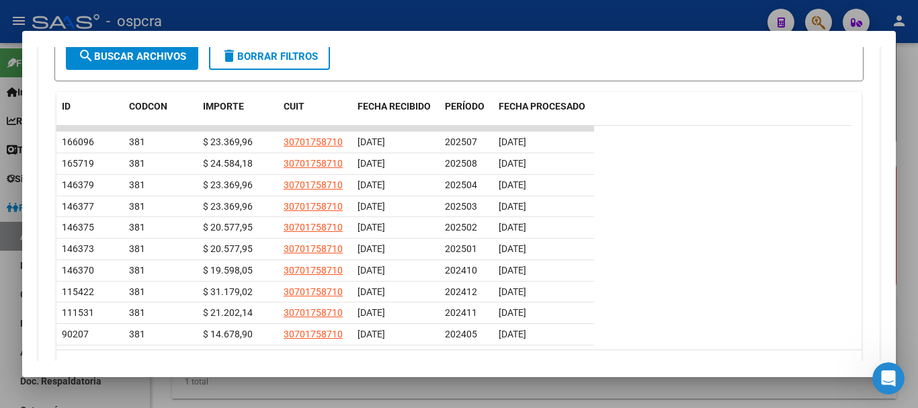
scroll to position [1501, 0]
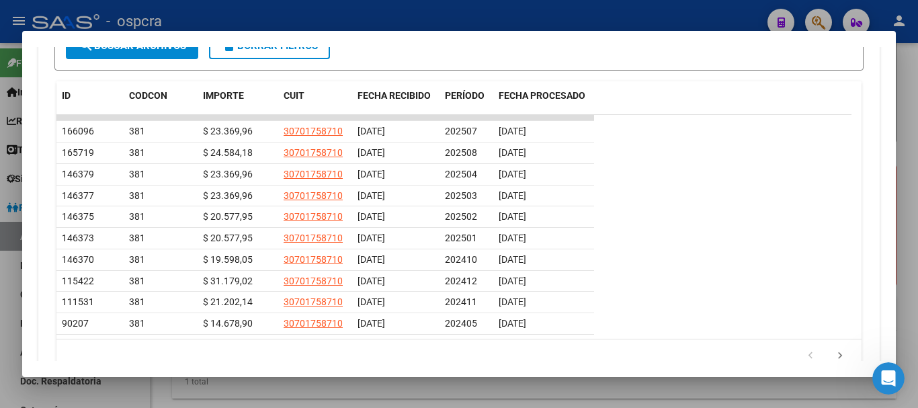
click at [803, 349] on icon "go to previous page" at bounding box center [809, 357] width 17 height 16
click at [0, 199] on div at bounding box center [459, 204] width 918 height 408
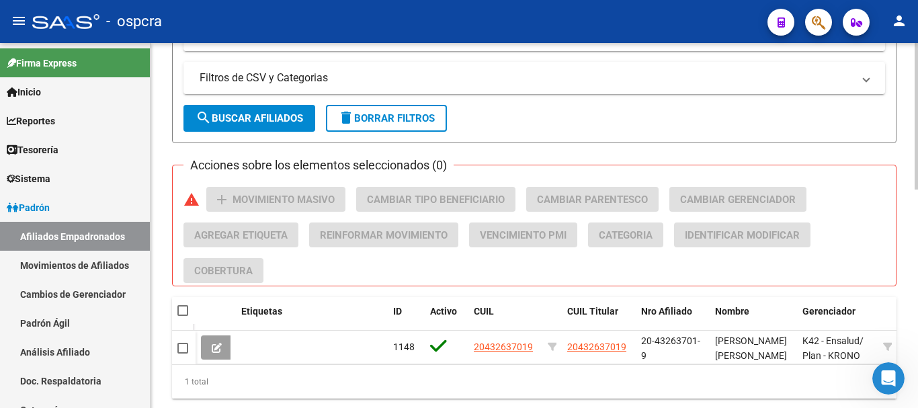
scroll to position [165, 0]
